Goal: Information Seeking & Learning: Learn about a topic

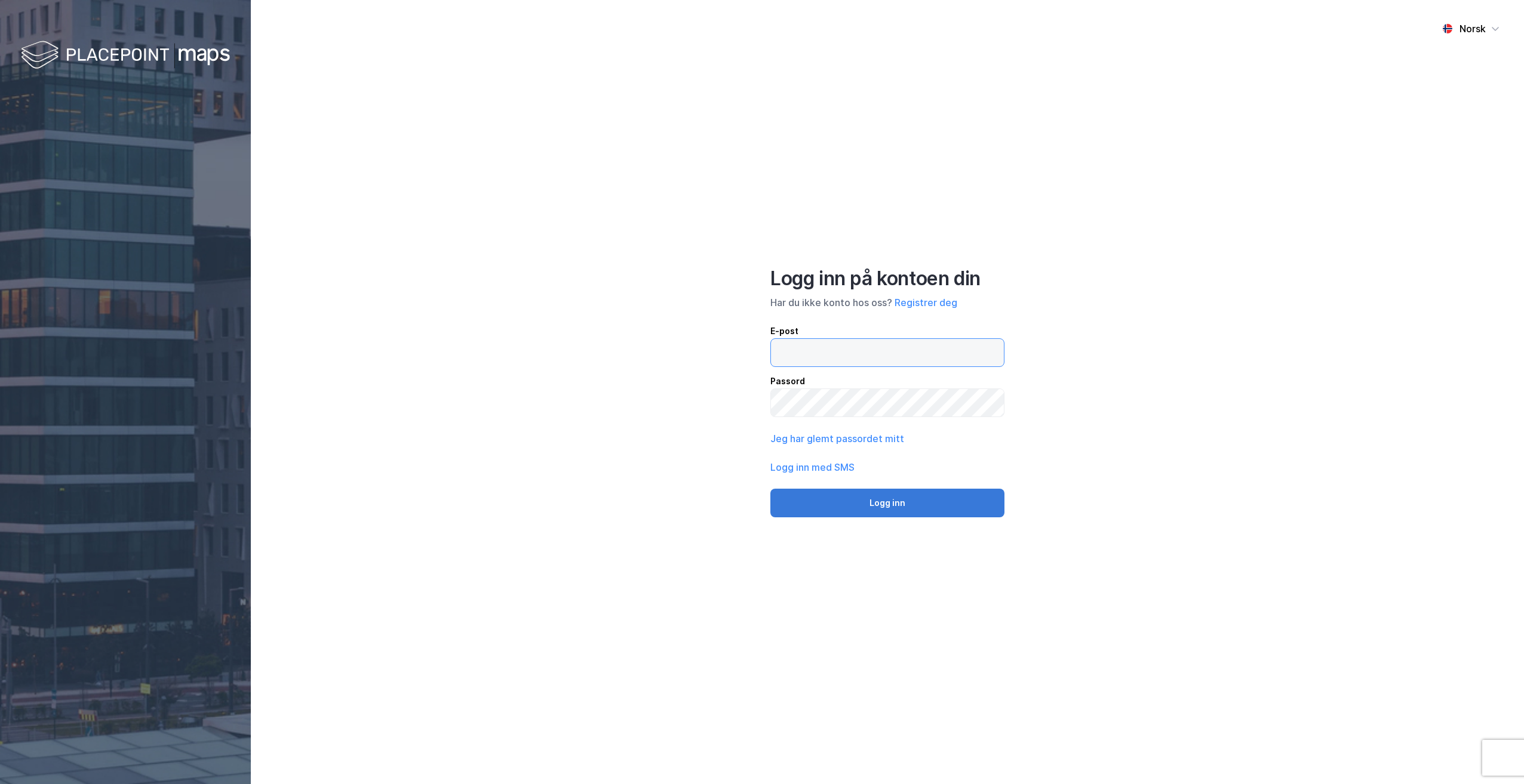
type input "[PERSON_NAME][EMAIL_ADDRESS][PERSON_NAME][PERSON_NAME][DOMAIN_NAME]"
click at [895, 499] on button "Logg inn" at bounding box center [888, 503] width 234 height 28
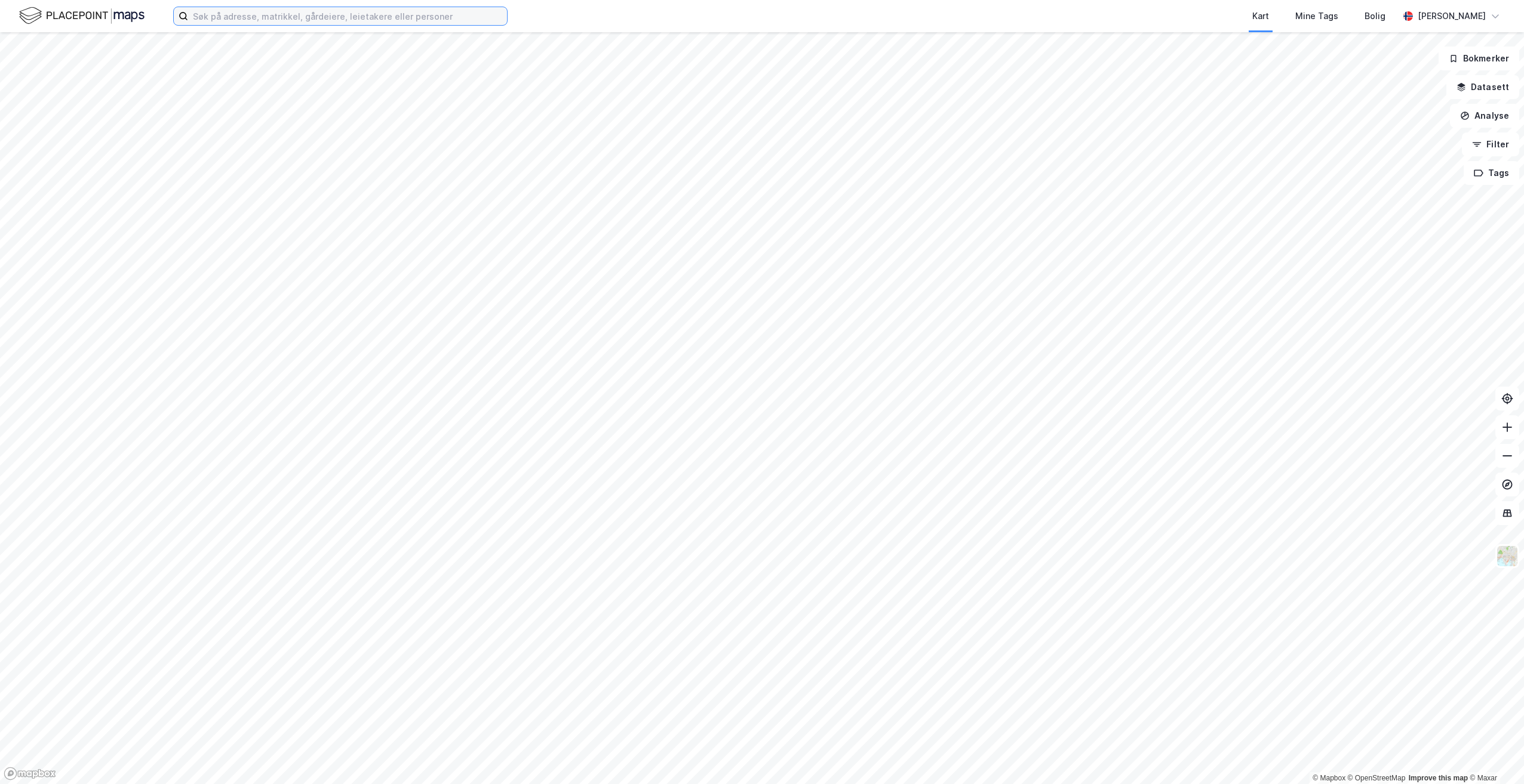
click at [328, 19] on input at bounding box center [348, 16] width 319 height 18
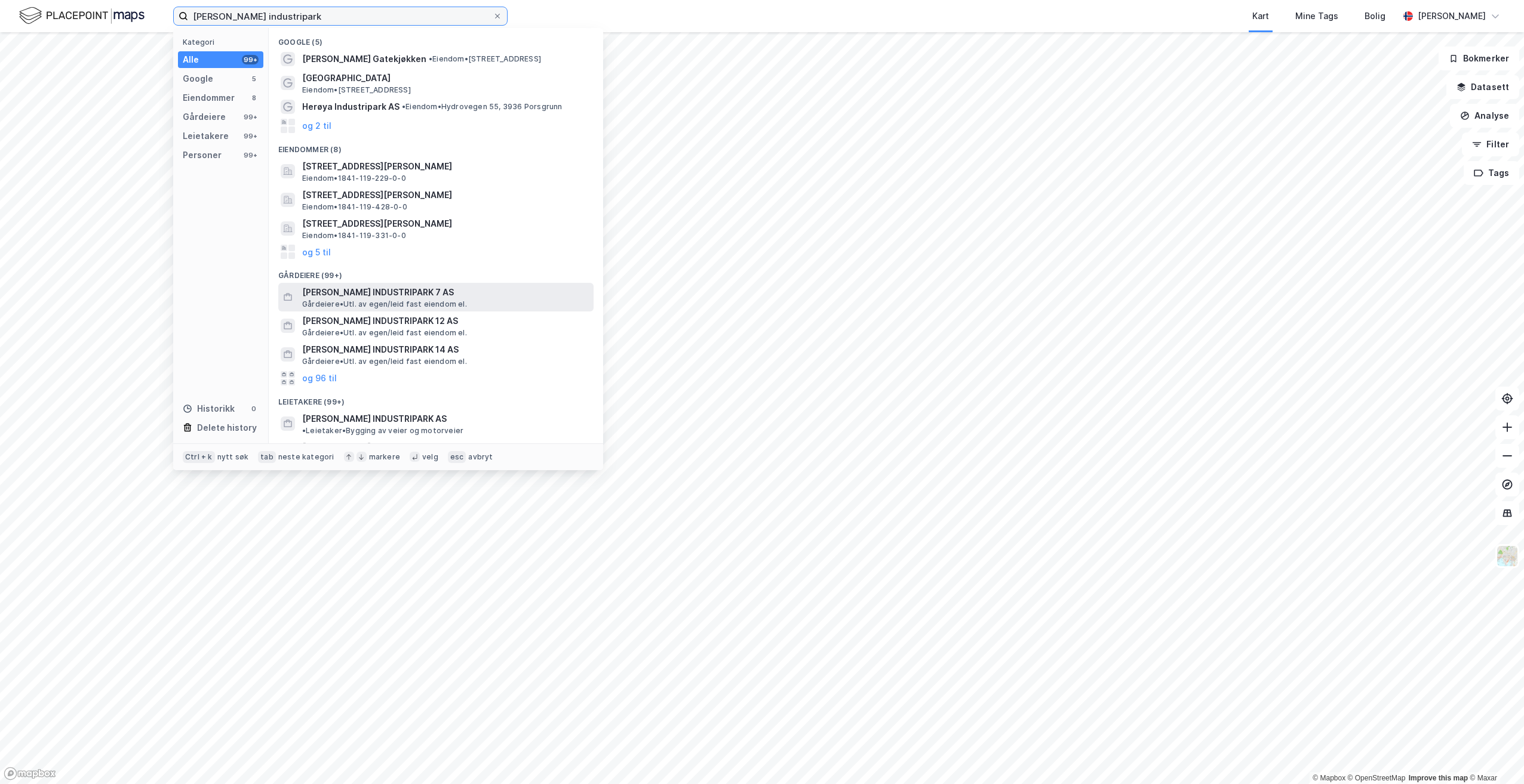
type input "[PERSON_NAME] industripark"
click at [396, 298] on span "[PERSON_NAME] INDUSTRIPARK 7 AS" at bounding box center [445, 292] width 287 height 14
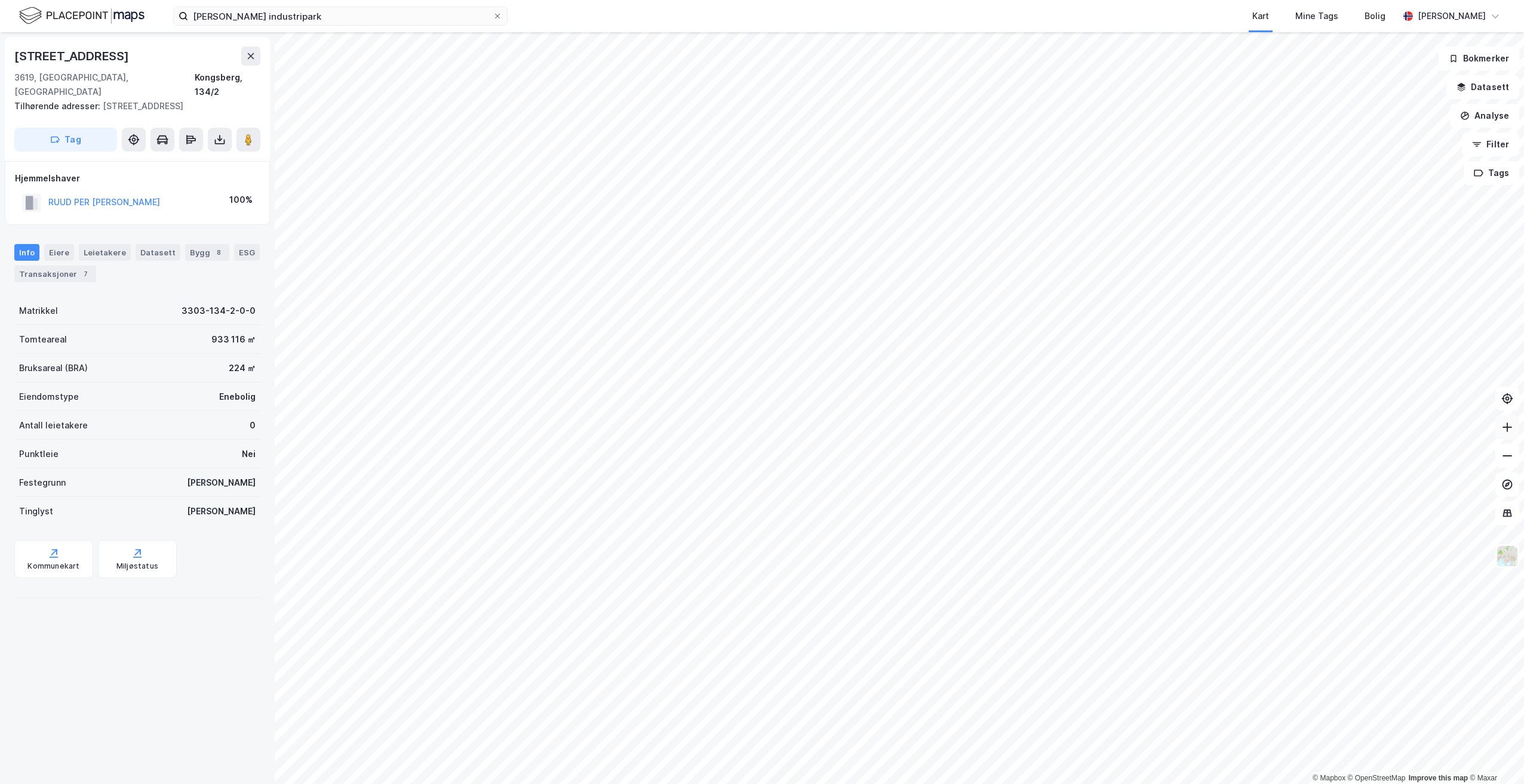
click at [1508, 424] on icon at bounding box center [1507, 427] width 12 height 12
click at [241, 520] on div "© Mapbox © OpenStreetMap Improve this map © Maxar [STREET_ADDRESS]/2 Tilhørende…" at bounding box center [762, 408] width 1524 height 752
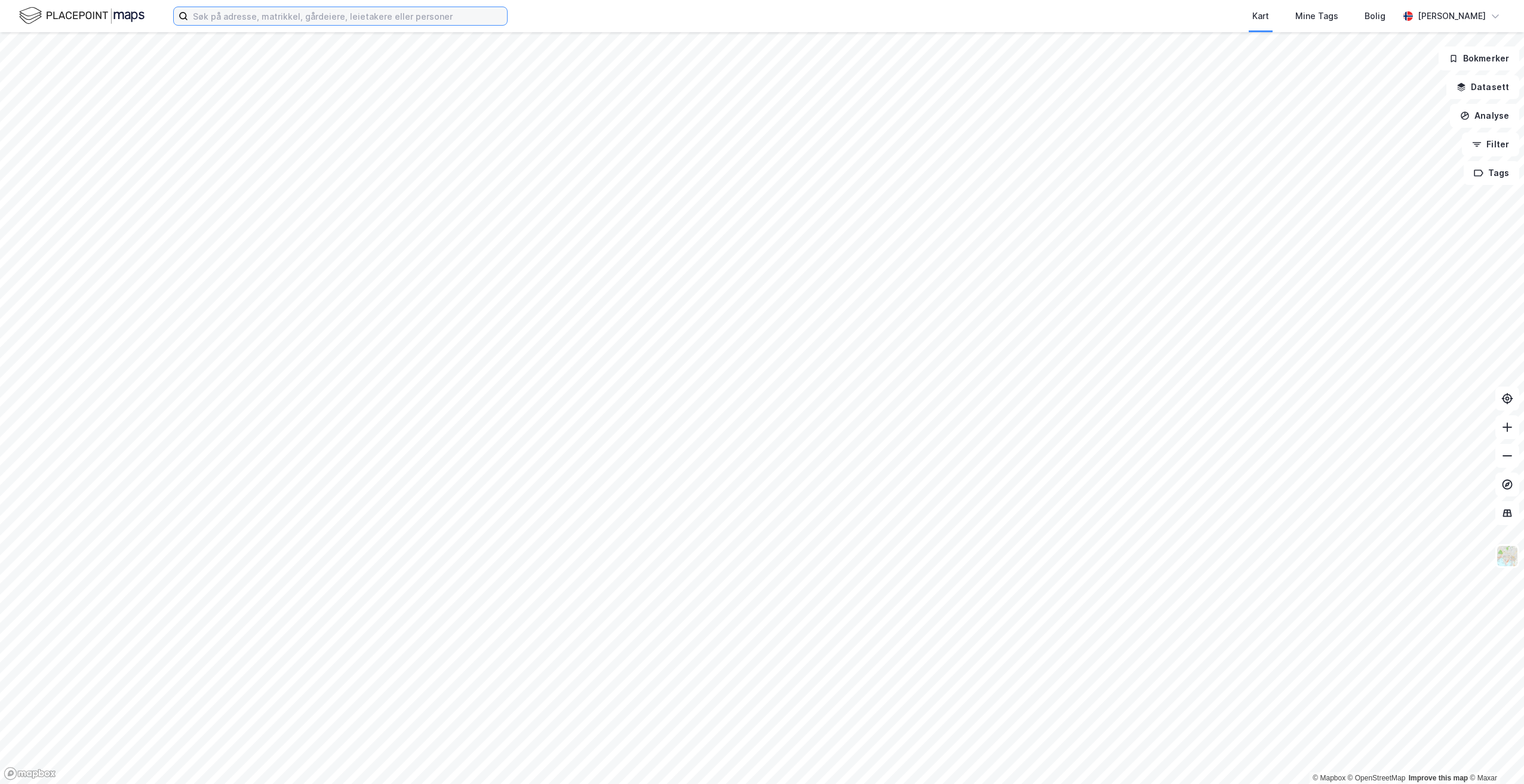
click at [296, 14] on input at bounding box center [348, 16] width 319 height 18
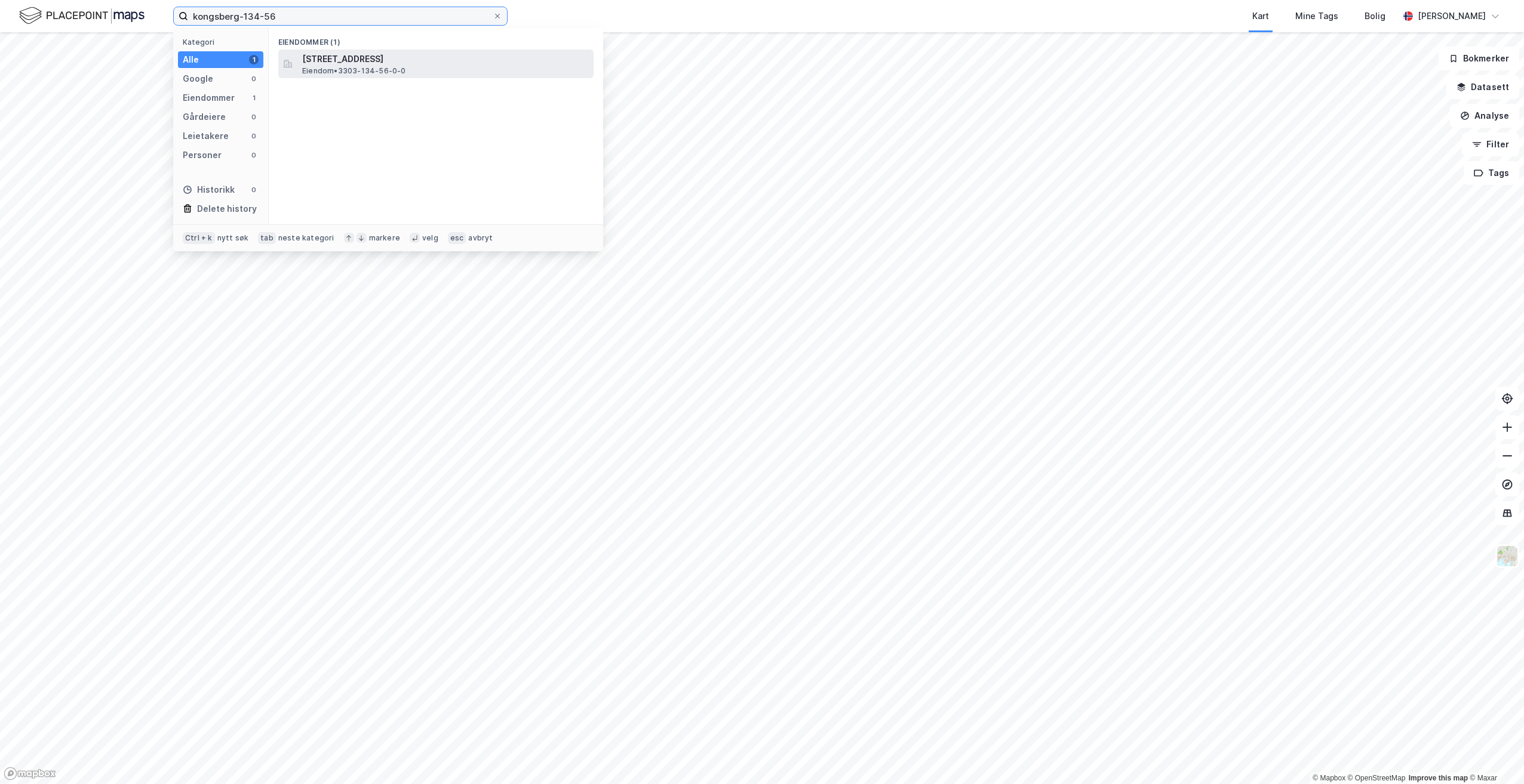
type input "kongsberg-134-56"
click at [393, 64] on span "Basserudåsveien 10, 3612, KONGSBERG, KONGSBERG" at bounding box center [445, 59] width 287 height 14
